Goal: Task Accomplishment & Management: Use online tool/utility

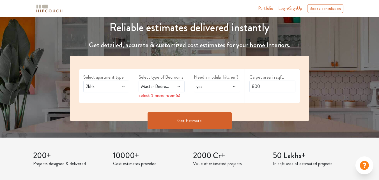
scroll to position [49, 0]
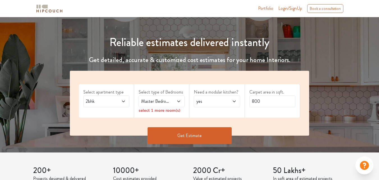
click at [107, 100] on span "2bhk" at bounding box center [100, 101] width 31 height 7
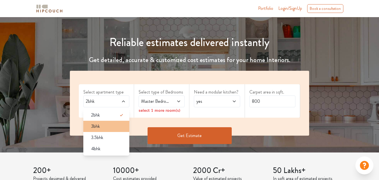
click at [101, 125] on div "3bhk" at bounding box center [108, 126] width 43 height 7
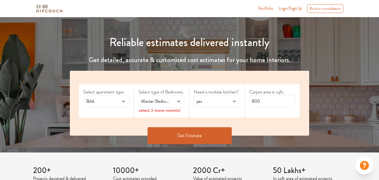
click at [177, 101] on icon at bounding box center [179, 101] width 4 height 4
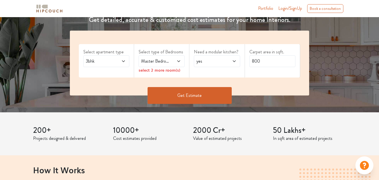
scroll to position [102, 0]
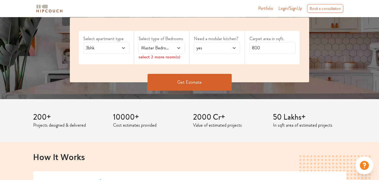
click at [176, 49] on span at bounding box center [176, 48] width 10 height 7
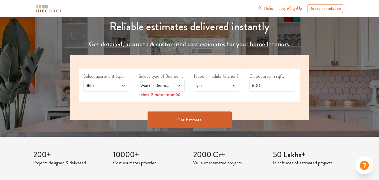
scroll to position [57, 0]
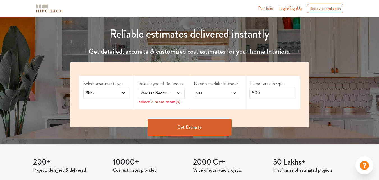
click at [180, 92] on icon at bounding box center [179, 93] width 4 height 4
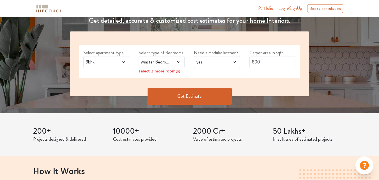
scroll to position [85, 0]
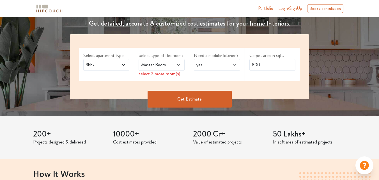
click at [181, 65] on icon at bounding box center [179, 65] width 4 height 4
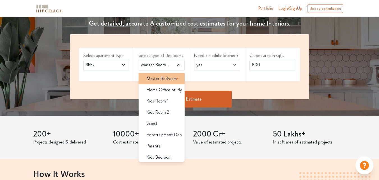
click at [166, 81] on span "Master Bedroom" at bounding box center [161, 78] width 30 height 7
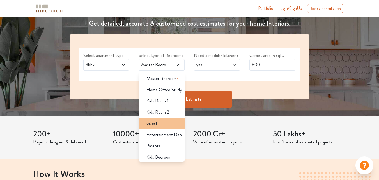
click at [163, 124] on div "Guest" at bounding box center [163, 123] width 43 height 7
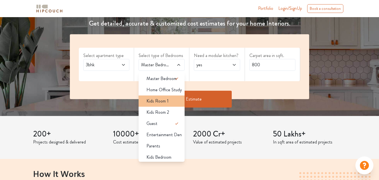
click at [174, 103] on div "Kids Room 1" at bounding box center [163, 101] width 43 height 7
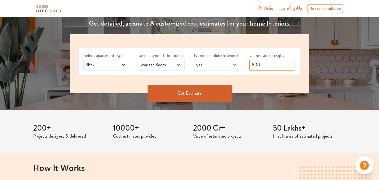
drag, startPoint x: 278, startPoint y: 66, endPoint x: 249, endPoint y: 66, distance: 28.3
click at [249, 66] on input "800" at bounding box center [272, 65] width 46 height 12
type input "1500"
click at [195, 93] on button "Get Estimate" at bounding box center [190, 93] width 84 height 17
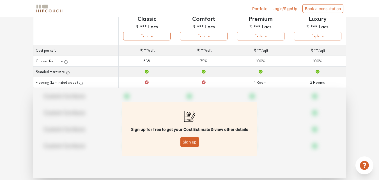
scroll to position [79, 0]
click at [194, 141] on button "Sign up" at bounding box center [189, 141] width 19 height 10
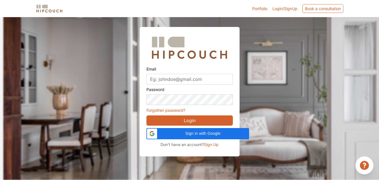
scroll to position [17, 0]
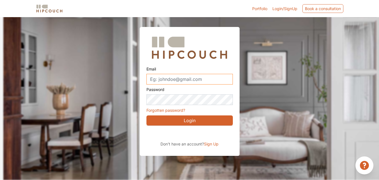
click at [196, 77] on input "Email" at bounding box center [189, 79] width 86 height 11
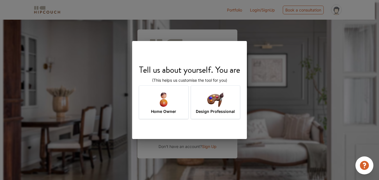
scroll to position [20, 0]
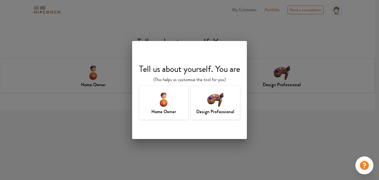
click at [225, 107] on img at bounding box center [215, 99] width 18 height 18
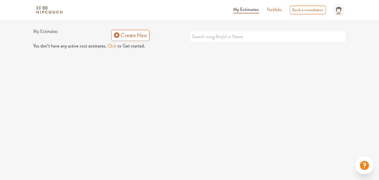
click at [109, 45] on button "Click" at bounding box center [112, 46] width 9 height 7
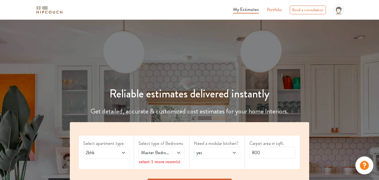
click at [119, 153] on span at bounding box center [121, 152] width 10 height 7
drag, startPoint x: 97, startPoint y: 177, endPoint x: 330, endPoint y: 142, distance: 235.0
click at [97, 177] on span "3bhk" at bounding box center [95, 177] width 9 height 7
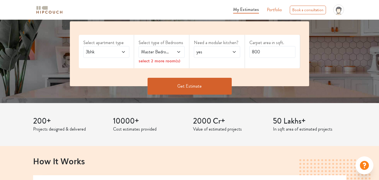
scroll to position [59, 0]
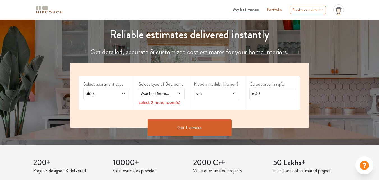
click at [176, 98] on div "Master Bedroom" at bounding box center [162, 94] width 46 height 12
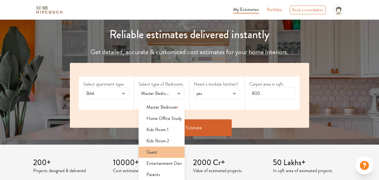
click at [165, 153] on div "Guest" at bounding box center [163, 152] width 43 height 7
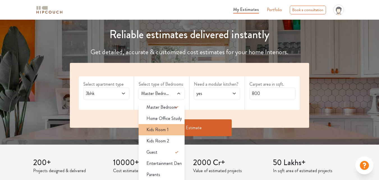
click at [162, 131] on span "Kids Room 1" at bounding box center [157, 129] width 22 height 7
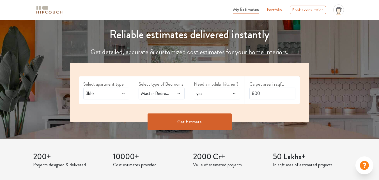
click at [222, 97] on div "yes" at bounding box center [217, 94] width 46 height 12
drag, startPoint x: 266, startPoint y: 93, endPoint x: 243, endPoint y: 93, distance: 23.0
click at [243, 93] on div "Select apartment type 3bhk Select type of Bedrooms Master Bedroom,Kids Room 1,G…" at bounding box center [189, 92] width 239 height 59
type input "1500"
click at [200, 119] on button "Get Estimate" at bounding box center [190, 121] width 84 height 17
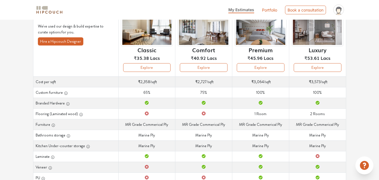
scroll to position [47, 0]
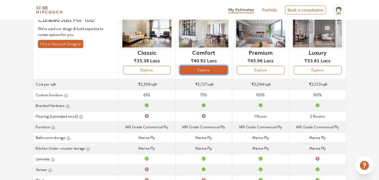
click at [195, 69] on button "Explore" at bounding box center [204, 70] width 48 height 9
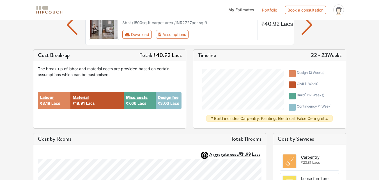
scroll to position [55, 0]
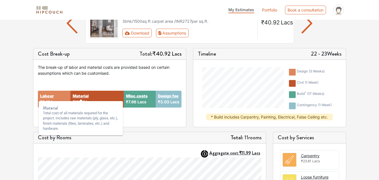
click at [102, 99] on div "Material Total cost of all materials required for the project. Includes raw mat…" at bounding box center [81, 119] width 84 height 40
click at [83, 96] on strong "Material" at bounding box center [81, 96] width 16 height 6
click at [81, 95] on strong "Material" at bounding box center [81, 96] width 16 height 6
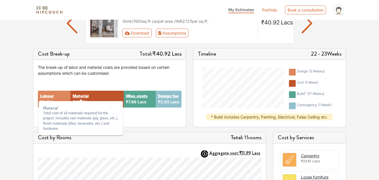
click at [81, 95] on strong "Material" at bounding box center [81, 96] width 16 height 6
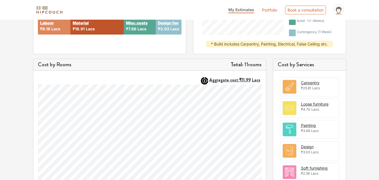
scroll to position [131, 0]
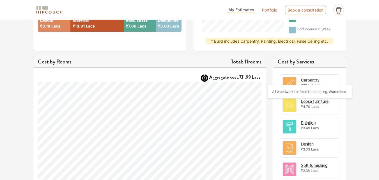
click at [310, 79] on div "Carpentry" at bounding box center [310, 80] width 19 height 6
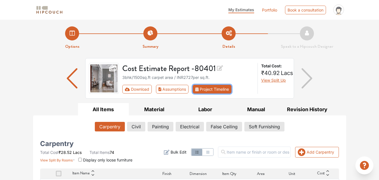
click at [215, 91] on button "Project Timeline" at bounding box center [212, 89] width 39 height 9
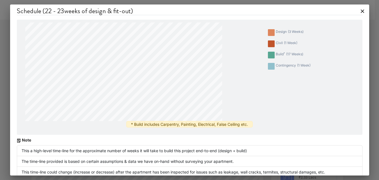
scroll to position [131, 0]
click at [361, 12] on icon at bounding box center [362, 11] width 3 height 3
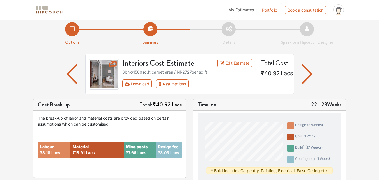
scroll to position [0, 0]
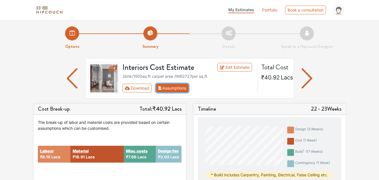
click at [171, 88] on button "Assumptions" at bounding box center [172, 88] width 33 height 9
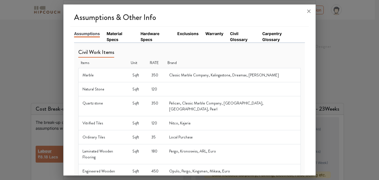
click at [116, 32] on link "Material Specs" at bounding box center [120, 37] width 27 height 12
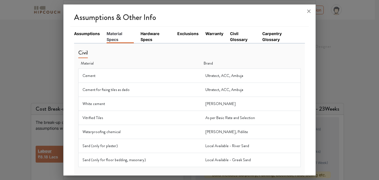
click at [91, 74] on td "Cement" at bounding box center [140, 75] width 123 height 14
click at [92, 76] on td "Cement" at bounding box center [140, 75] width 123 height 14
click at [212, 77] on td "Ultratect, ACC, Ambuja" at bounding box center [251, 75] width 99 height 14
click at [211, 75] on td "Ultratect, ACC, Ambuja" at bounding box center [251, 75] width 99 height 14
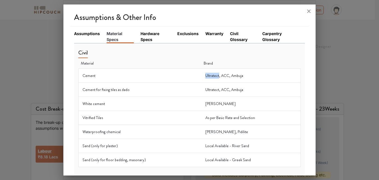
click at [211, 75] on td "Ultratect, ACC, Ambuja" at bounding box center [251, 75] width 99 height 14
click at [219, 75] on td "Ultratect, ACC, Ambuja" at bounding box center [251, 75] width 99 height 14
click at [308, 11] on icon at bounding box center [308, 11] width 9 height 9
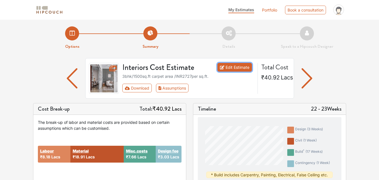
click at [247, 69] on link "Edit Estimate" at bounding box center [234, 67] width 35 height 9
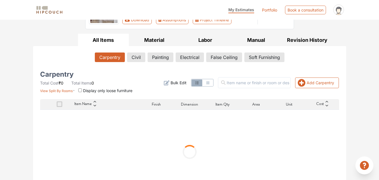
scroll to position [61, 0]
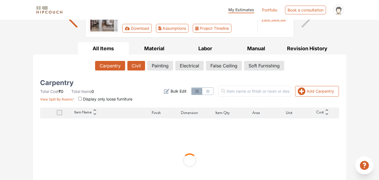
click at [141, 63] on button "Civil" at bounding box center [136, 66] width 18 height 10
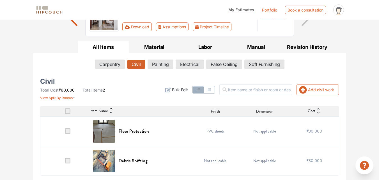
scroll to position [62, 0]
click at [313, 131] on span "₹30,000" at bounding box center [314, 131] width 16 height 6
click at [67, 131] on span at bounding box center [68, 131] width 6 height 6
click at [65, 132] on input "checkbox" at bounding box center [65, 132] width 0 height 0
click at [70, 132] on span at bounding box center [68, 131] width 6 height 6
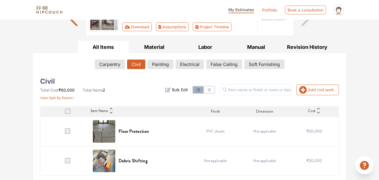
click at [65, 132] on input "checkbox" at bounding box center [65, 132] width 0 height 0
click at [66, 131] on span at bounding box center [68, 131] width 6 height 6
click at [65, 132] on input "checkbox" at bounding box center [65, 132] width 0 height 0
click at [66, 131] on span at bounding box center [68, 131] width 6 height 6
click at [65, 132] on input "checkbox" at bounding box center [65, 132] width 0 height 0
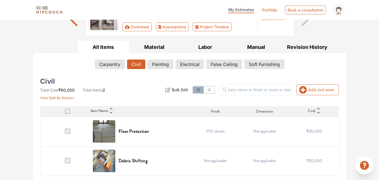
drag, startPoint x: 275, startPoint y: 127, endPoint x: 267, endPoint y: 130, distance: 8.4
click at [275, 127] on td "Not applicable" at bounding box center [264, 130] width 49 height 29
click at [267, 130] on td "Not applicable" at bounding box center [264, 130] width 49 height 29
click at [118, 128] on div "Floor Protection" at bounding box center [140, 131] width 95 height 22
click at [129, 132] on h6 "Floor Protection" at bounding box center [134, 131] width 30 height 5
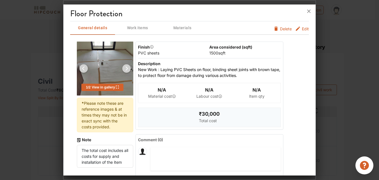
click at [302, 30] on span "Edit" at bounding box center [305, 30] width 7 height 9
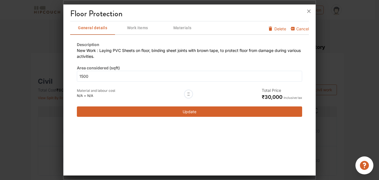
click at [280, 96] on span "₹30,000" at bounding box center [272, 97] width 21 height 6
click at [192, 93] on div at bounding box center [188, 94] width 9 height 9
click at [189, 94] on div at bounding box center [188, 94] width 9 height 9
click at [141, 28] on span "Work items" at bounding box center [138, 27] width 44 height 7
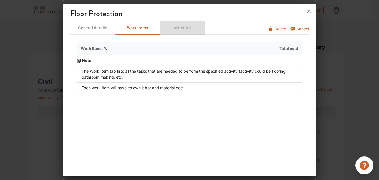
click at [185, 27] on span "Materials" at bounding box center [183, 27] width 44 height 7
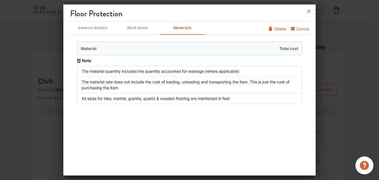
click at [90, 27] on span "General details" at bounding box center [93, 27] width 44 height 7
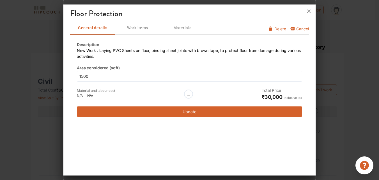
click at [192, 113] on button "Update" at bounding box center [189, 111] width 225 height 10
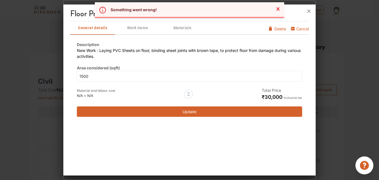
click at [277, 8] on icon at bounding box center [278, 8] width 3 height 3
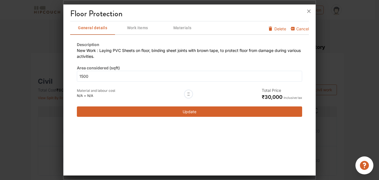
click at [274, 29] on span "Delete" at bounding box center [280, 29] width 12 height 6
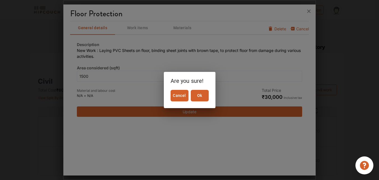
click at [198, 95] on span "Ok" at bounding box center [199, 95] width 13 height 7
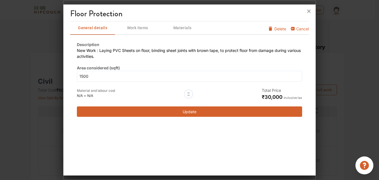
click at [211, 113] on button "Update" at bounding box center [189, 111] width 225 height 10
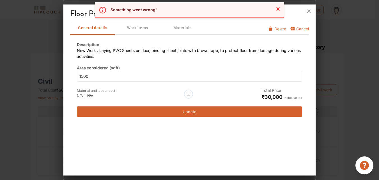
click at [280, 7] on icon "Close" at bounding box center [278, 9] width 7 height 7
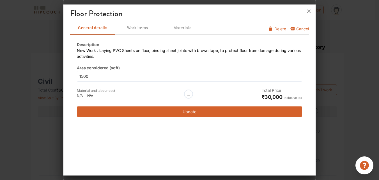
click at [276, 28] on span "Delete" at bounding box center [280, 29] width 12 height 6
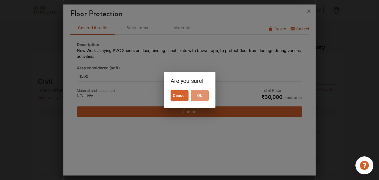
click at [195, 91] on button "Ok" at bounding box center [200, 96] width 18 height 12
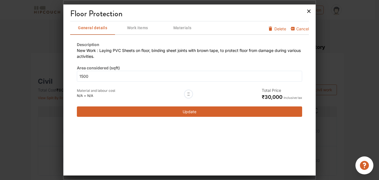
click at [309, 11] on icon at bounding box center [308, 11] width 3 height 3
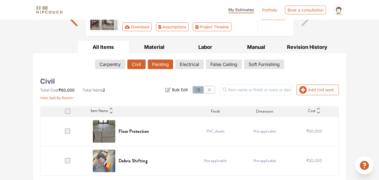
click at [166, 64] on button "Painting" at bounding box center [160, 64] width 25 height 10
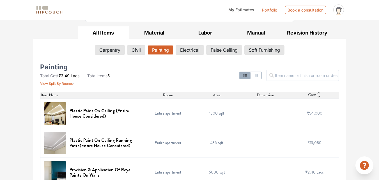
scroll to position [71, 0]
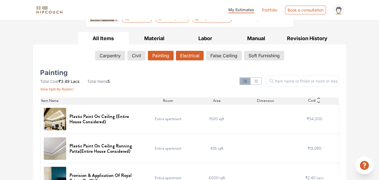
click at [186, 54] on button "Electrical" at bounding box center [190, 56] width 28 height 10
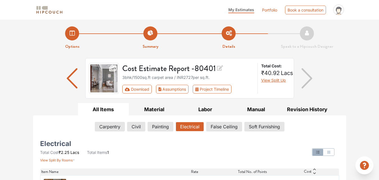
scroll to position [29, 0]
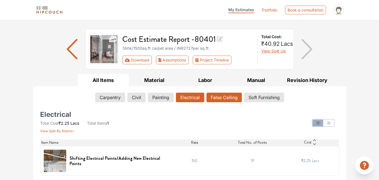
click at [221, 99] on button "False Ceiling" at bounding box center [224, 98] width 35 height 10
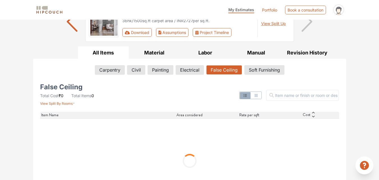
scroll to position [84, 0]
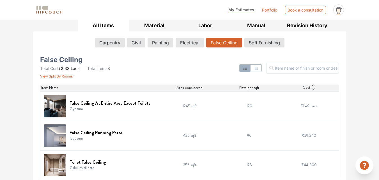
click at [248, 104] on td "120" at bounding box center [249, 105] width 60 height 29
click at [93, 102] on h6 "False Ceiling At Entire Area Except Toilets" at bounding box center [110, 102] width 81 height 5
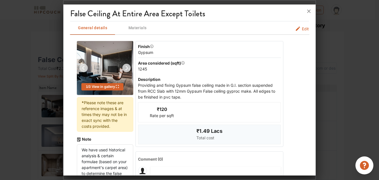
scroll to position [55, 0]
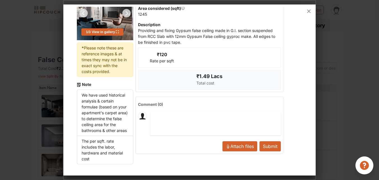
click at [230, 146] on span "Attach files" at bounding box center [242, 146] width 24 height 6
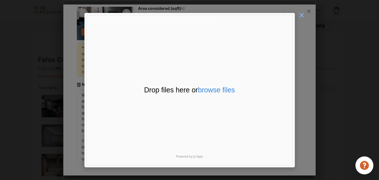
click at [300, 17] on span "×" at bounding box center [302, 15] width 6 height 11
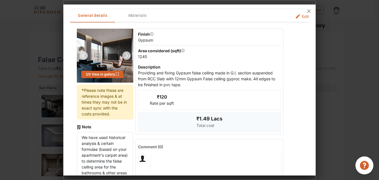
scroll to position [12, 0]
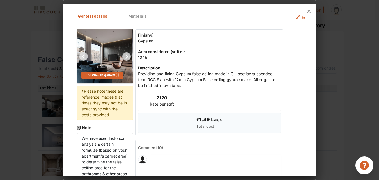
click at [302, 18] on span "Edit" at bounding box center [305, 17] width 7 height 6
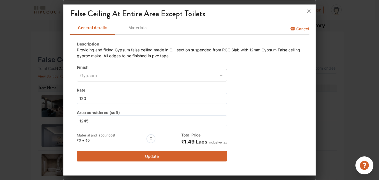
scroll to position [0, 0]
drag, startPoint x: 103, startPoint y: 99, endPoint x: 66, endPoint y: 100, distance: 36.8
click at [66, 100] on div "False Ceiling At Entire Area Except Toilets General details Materials Cancel De…" at bounding box center [189, 91] width 252 height 169
type input "8"
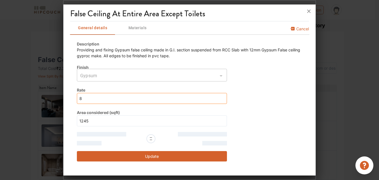
type input "80"
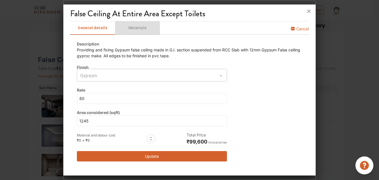
click at [136, 28] on span "Materials" at bounding box center [138, 27] width 44 height 7
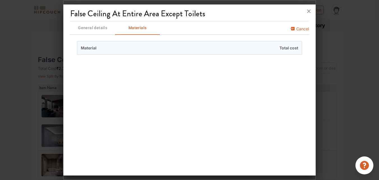
click at [97, 28] on span "General details" at bounding box center [93, 27] width 44 height 7
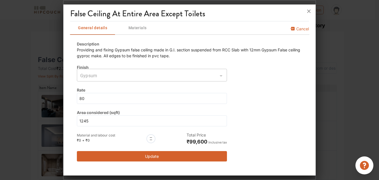
click at [147, 155] on button "Update" at bounding box center [152, 156] width 150 height 10
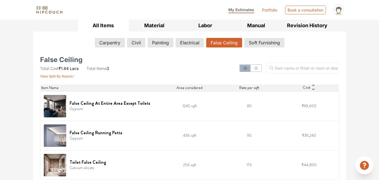
scroll to position [88, 0]
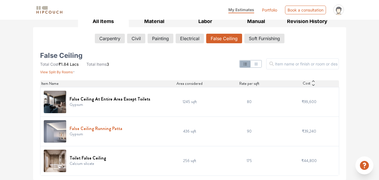
click at [82, 129] on h6 "False Ceiling Running Patta" at bounding box center [96, 128] width 53 height 5
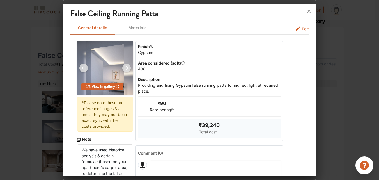
click at [297, 27] on button "Edit" at bounding box center [302, 29] width 14 height 6
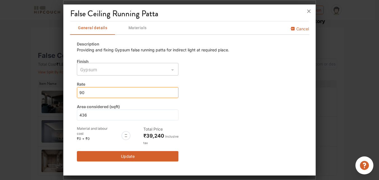
drag, startPoint x: 83, startPoint y: 93, endPoint x: 75, endPoint y: 92, distance: 7.9
click at [75, 92] on div "Description Providing and fixing Gypsum false running patta for indirect light …" at bounding box center [189, 101] width 239 height 134
type input "6"
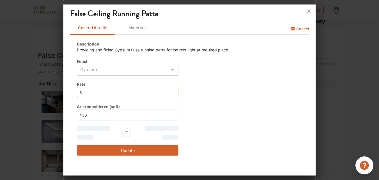
type input "60"
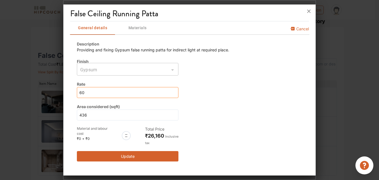
type input "60"
click at [130, 154] on button "Update" at bounding box center [128, 156] width 102 height 10
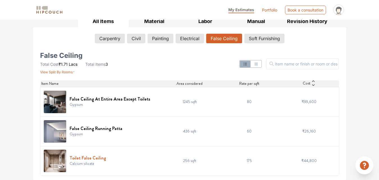
click at [90, 155] on h6 "Toilet False Ceiling" at bounding box center [88, 157] width 36 height 5
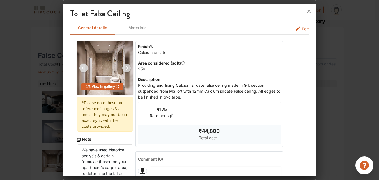
click at [296, 30] on icon "false-ceiling info tabs" at bounding box center [298, 29] width 6 height 6
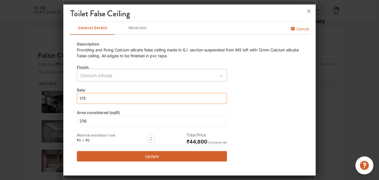
drag, startPoint x: 99, startPoint y: 99, endPoint x: 74, endPoint y: 99, distance: 24.7
click at [74, 99] on div "Description Providing and fixing Calcium silicate false ceiling made in G.I. se…" at bounding box center [189, 101] width 239 height 134
type input "1"
type input "13"
type input "135"
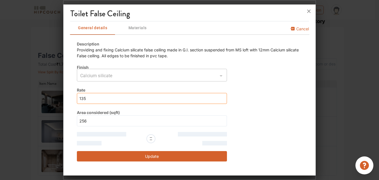
type input "135"
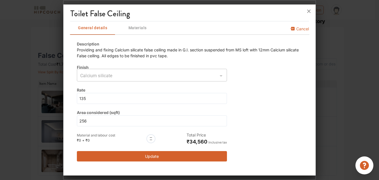
click at [128, 157] on button "Update" at bounding box center [152, 156] width 150 height 10
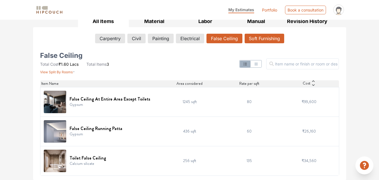
click at [263, 40] on button "Soft Furnishing" at bounding box center [265, 39] width 40 height 10
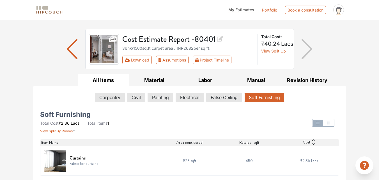
scroll to position [29, 0]
click at [189, 97] on button "Electrical" at bounding box center [190, 98] width 28 height 10
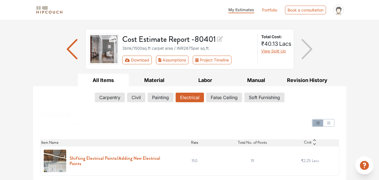
click at [92, 157] on h6 "Shifting Electrical Points/Adding New Electrical Points" at bounding box center [116, 160] width 93 height 11
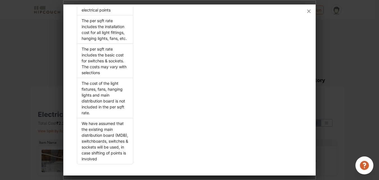
scroll to position [0, 0]
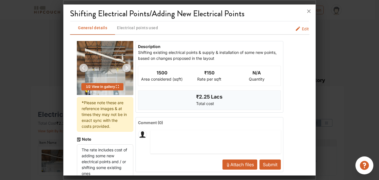
click at [302, 28] on span "Edit" at bounding box center [305, 29] width 7 height 6
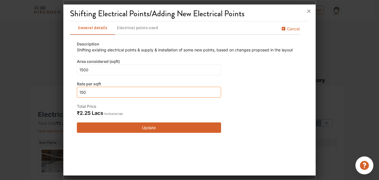
drag, startPoint x: 99, startPoint y: 91, endPoint x: 61, endPoint y: 91, distance: 37.6
click at [63, 91] on div "Shifting Electrical Points/Adding New Electrical Points General details Electri…" at bounding box center [189, 90] width 253 height 180
type input "1"
type input "11"
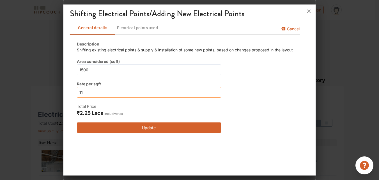
type input "1"
type input "11"
type input "110"
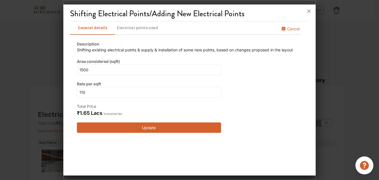
click at [173, 124] on button "Update" at bounding box center [149, 127] width 144 height 10
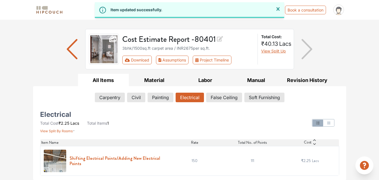
click at [108, 157] on h6 "Shifting Electrical Points/Adding New Electrical Points" at bounding box center [116, 160] width 93 height 11
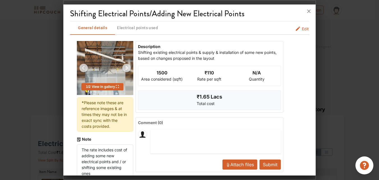
click at [132, 31] on span "Electrical points used" at bounding box center [138, 27] width 44 height 7
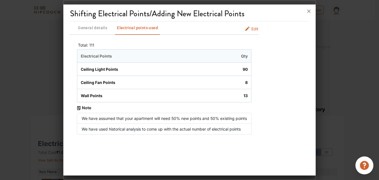
click at [247, 96] on span "13" at bounding box center [207, 95] width 87 height 13
click at [256, 29] on span "Edit" at bounding box center [254, 29] width 7 height 6
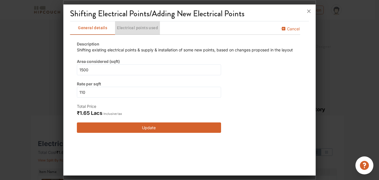
click at [144, 28] on span "Electrical points used" at bounding box center [138, 27] width 44 height 7
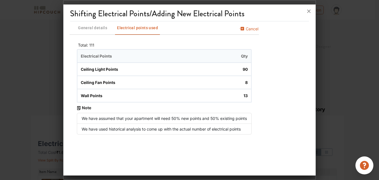
click at [247, 68] on span "90" at bounding box center [207, 69] width 87 height 13
drag, startPoint x: 249, startPoint y: 70, endPoint x: 241, endPoint y: 70, distance: 7.9
click at [241, 70] on span "90" at bounding box center [207, 69] width 87 height 13
click at [247, 95] on span "13" at bounding box center [207, 95] width 87 height 13
click at [250, 28] on span "Cancel" at bounding box center [252, 30] width 13 height 9
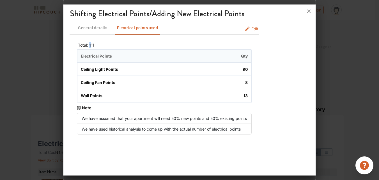
click at [90, 44] on span "111" at bounding box center [91, 45] width 5 height 5
drag, startPoint x: 90, startPoint y: 44, endPoint x: 100, endPoint y: 44, distance: 10.4
click at [91, 44] on span "111" at bounding box center [91, 45] width 5 height 5
click at [246, 56] on span "Qty" at bounding box center [207, 56] width 87 height 13
click at [248, 77] on span "8" at bounding box center [207, 82] width 87 height 13
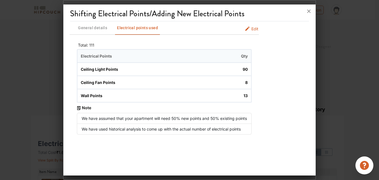
drag, startPoint x: 247, startPoint y: 81, endPoint x: 247, endPoint y: 86, distance: 5.6
click at [247, 83] on span "8" at bounding box center [207, 82] width 87 height 13
drag, startPoint x: 247, startPoint y: 86, endPoint x: 247, endPoint y: 90, distance: 3.4
click at [247, 88] on span "8" at bounding box center [207, 82] width 87 height 13
click at [246, 98] on span "13" at bounding box center [207, 95] width 87 height 13
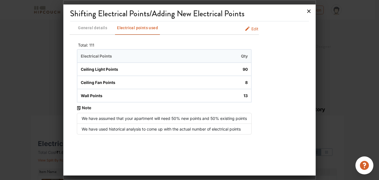
drag, startPoint x: 308, startPoint y: 11, endPoint x: 307, endPoint y: 23, distance: 12.4
click at [308, 11] on icon at bounding box center [308, 11] width 9 height 9
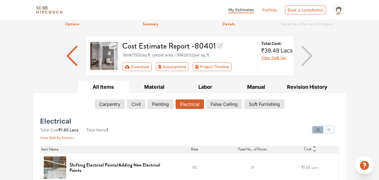
scroll to position [29, 0]
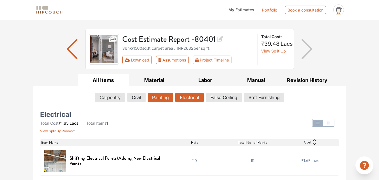
click at [159, 99] on button "Painting" at bounding box center [160, 98] width 25 height 10
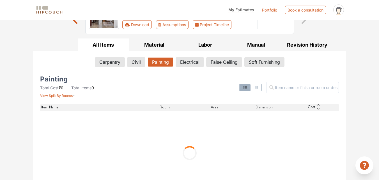
scroll to position [84, 0]
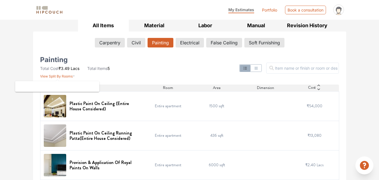
click at [67, 77] on span "View Split By Rooms" at bounding box center [56, 76] width 33 height 4
click at [70, 76] on span "View Split By Rooms" at bounding box center [56, 76] width 33 height 4
click at [74, 77] on icon "button" at bounding box center [74, 76] width 2 height 1
click at [74, 76] on icon "button" at bounding box center [74, 76] width 2 height 1
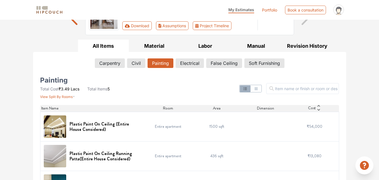
scroll to position [73, 0]
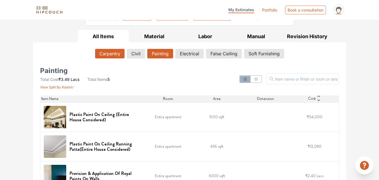
click at [116, 53] on button "Carpentry" at bounding box center [109, 54] width 29 height 10
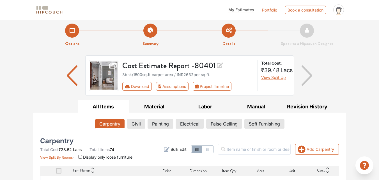
scroll to position [0, 0]
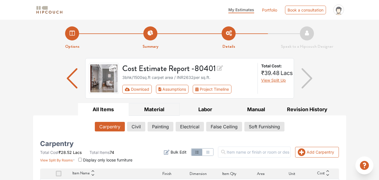
click at [151, 111] on button "Material" at bounding box center [154, 109] width 51 height 13
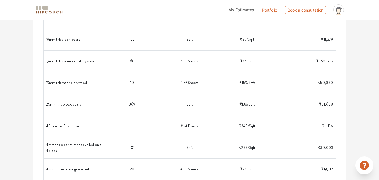
scroll to position [261, 0]
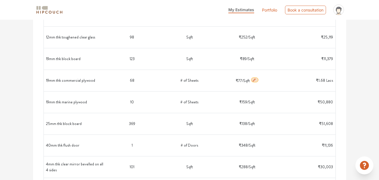
click at [255, 79] on icon "button" at bounding box center [254, 80] width 4 height 4
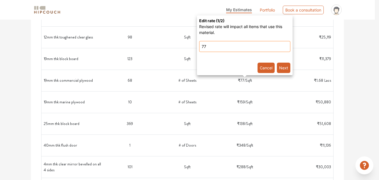
drag, startPoint x: 220, startPoint y: 47, endPoint x: 202, endPoint y: 47, distance: 18.3
click at [202, 47] on input "77" at bounding box center [244, 46] width 91 height 11
type input "85"
click at [283, 68] on button "Next" at bounding box center [283, 68] width 13 height 10
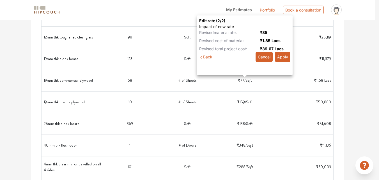
click at [287, 58] on button "Apply" at bounding box center [282, 57] width 15 height 10
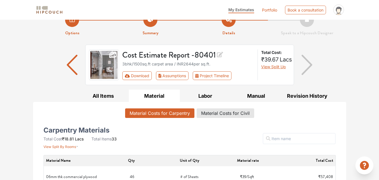
scroll to position [22, 0]
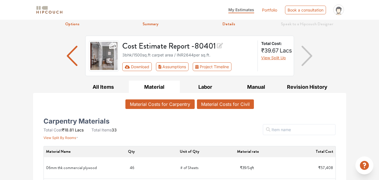
click at [213, 103] on button "Material Costs for Civil" at bounding box center [225, 104] width 57 height 10
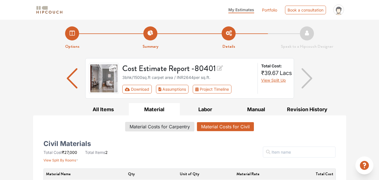
scroll to position [42, 0]
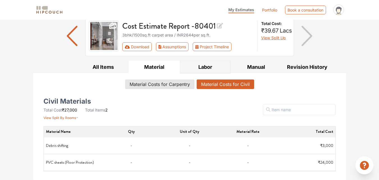
click at [208, 68] on button "Labor" at bounding box center [205, 67] width 51 height 13
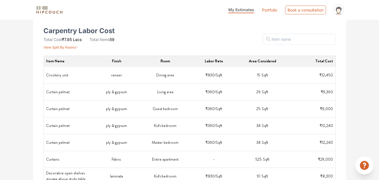
scroll to position [115, 0]
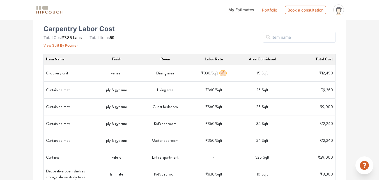
click at [120, 73] on td "veneer" at bounding box center [116, 73] width 49 height 17
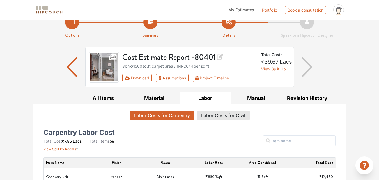
scroll to position [0, 0]
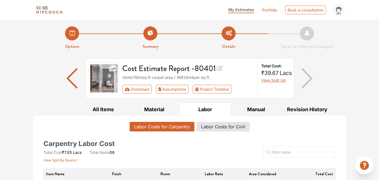
click at [253, 111] on button "Manual" at bounding box center [256, 109] width 51 height 13
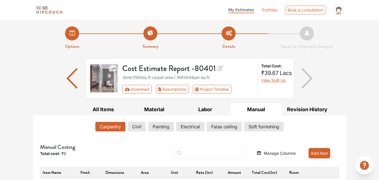
scroll to position [7, 0]
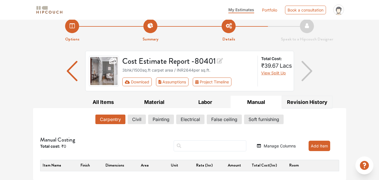
click at [318, 104] on button "Revision History" at bounding box center [307, 102] width 51 height 13
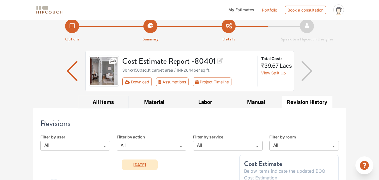
click at [111, 102] on button "All Items" at bounding box center [103, 102] width 51 height 13
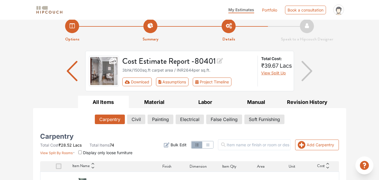
click at [72, 64] on img "button" at bounding box center [72, 71] width 11 height 20
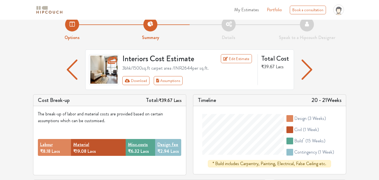
scroll to position [10, 0]
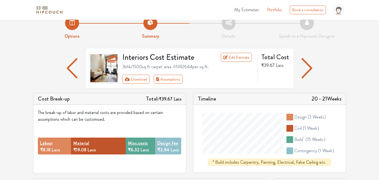
click at [108, 63] on icon at bounding box center [113, 58] width 10 height 9
click at [114, 60] on icon at bounding box center [112, 59] width 9 height 7
click at [111, 60] on icon at bounding box center [113, 58] width 10 height 9
click at [112, 59] on icon at bounding box center [113, 58] width 10 height 9
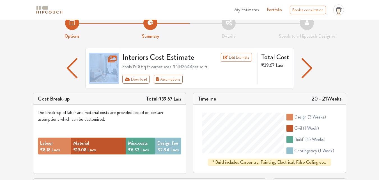
click at [112, 59] on icon at bounding box center [113, 58] width 10 height 9
click at [113, 59] on icon at bounding box center [113, 58] width 10 height 9
click at [105, 60] on img at bounding box center [104, 68] width 30 height 31
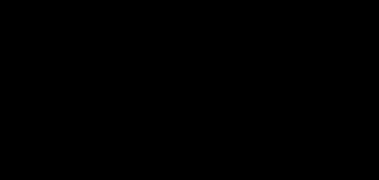
click at [131, 59] on picture at bounding box center [190, 80] width 190 height 67
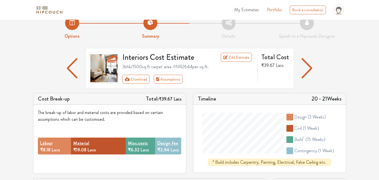
click at [112, 58] on icon at bounding box center [112, 59] width 9 height 7
click at [108, 57] on icon at bounding box center [112, 59] width 9 height 7
click at [98, 66] on img at bounding box center [104, 68] width 30 height 31
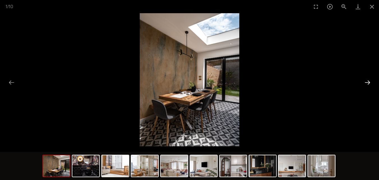
click at [363, 83] on button "Next slide" at bounding box center [368, 82] width 12 height 11
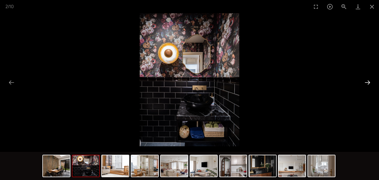
click at [363, 83] on button "Next slide" at bounding box center [368, 82] width 12 height 11
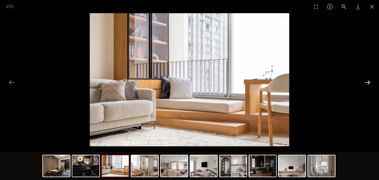
click at [363, 83] on button "Next slide" at bounding box center [368, 82] width 12 height 11
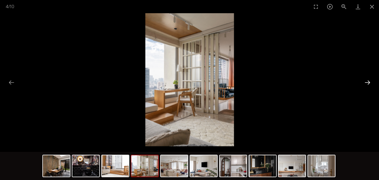
click at [363, 83] on button "Next slide" at bounding box center [368, 82] width 12 height 11
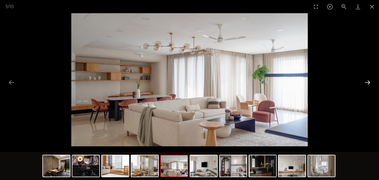
click at [363, 83] on button "Next slide" at bounding box center [368, 82] width 12 height 11
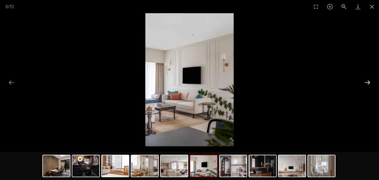
click at [363, 83] on button "Next slide" at bounding box center [368, 82] width 12 height 11
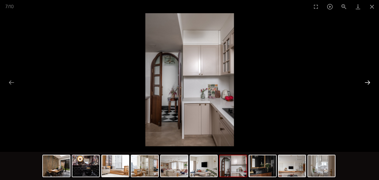
click at [363, 83] on button "Next slide" at bounding box center [368, 82] width 12 height 11
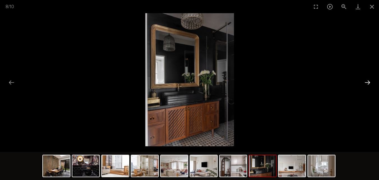
click at [363, 83] on button "Next slide" at bounding box center [368, 82] width 12 height 11
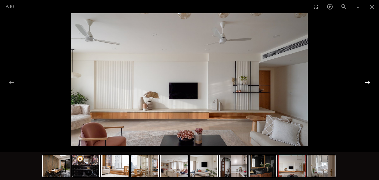
click at [363, 83] on button "Next slide" at bounding box center [368, 82] width 12 height 11
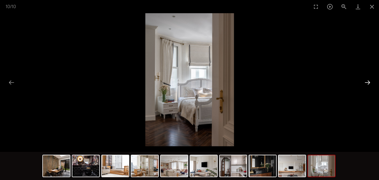
click at [363, 83] on button "Next slide" at bounding box center [368, 82] width 12 height 11
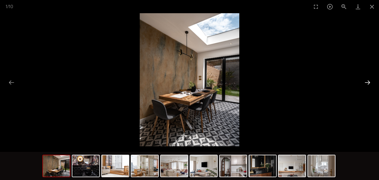
click at [363, 83] on button "Next slide" at bounding box center [368, 82] width 12 height 11
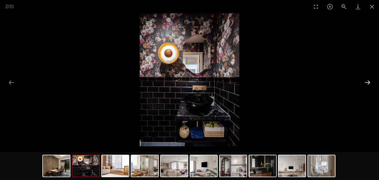
click at [363, 84] on button "Next slide" at bounding box center [368, 82] width 12 height 11
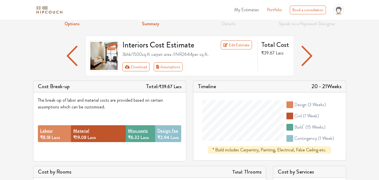
scroll to position [22, 0]
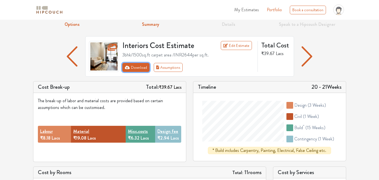
click at [146, 66] on button "Download" at bounding box center [135, 67] width 27 height 9
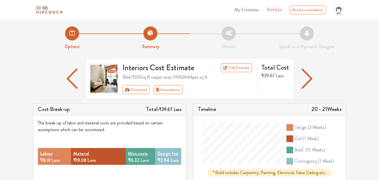
click at [234, 34] on li "Details" at bounding box center [229, 38] width 78 height 24
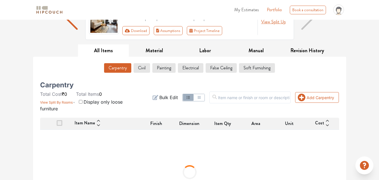
scroll to position [99, 0]
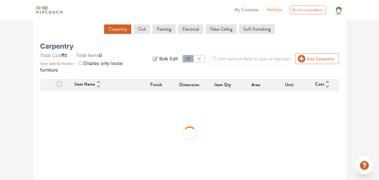
drag, startPoint x: 381, startPoint y: 43, endPoint x: 383, endPoint y: 139, distance: 95.4
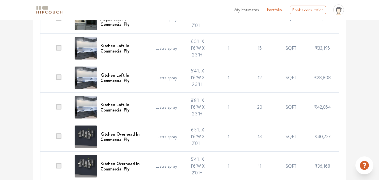
scroll to position [0, 0]
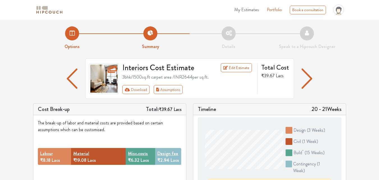
click at [49, 9] on img at bounding box center [49, 10] width 28 height 10
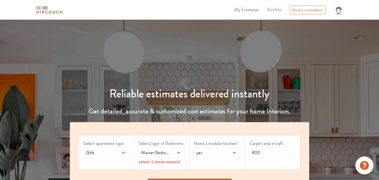
click at [274, 10] on link "Portfolio" at bounding box center [274, 9] width 15 height 7
